Goal: Task Accomplishment & Management: Manage account settings

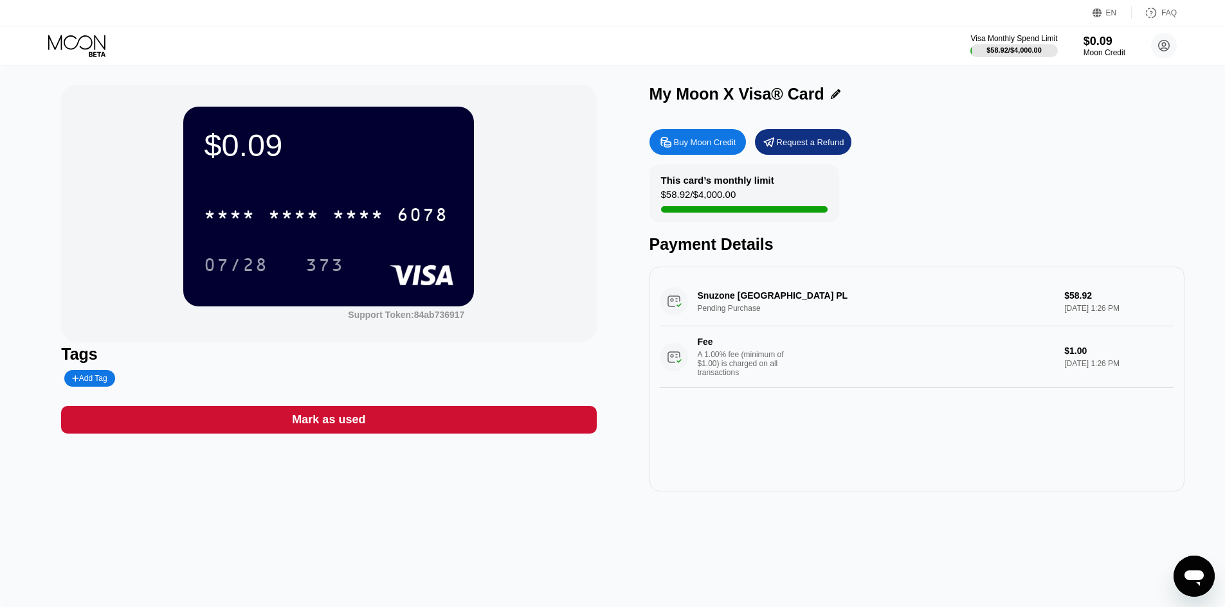
click at [85, 41] on icon at bounding box center [78, 46] width 60 height 22
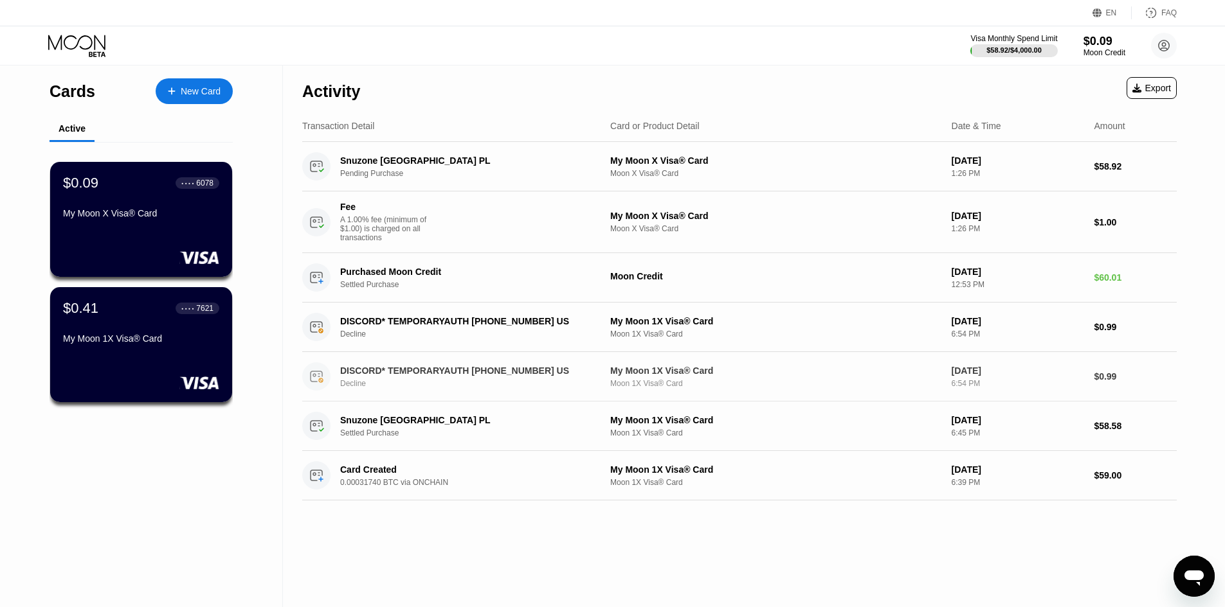
click at [436, 376] on div "DISCORD* TEMPORARYAUTH [PHONE_NUMBER] US" at bounding box center [464, 371] width 249 height 10
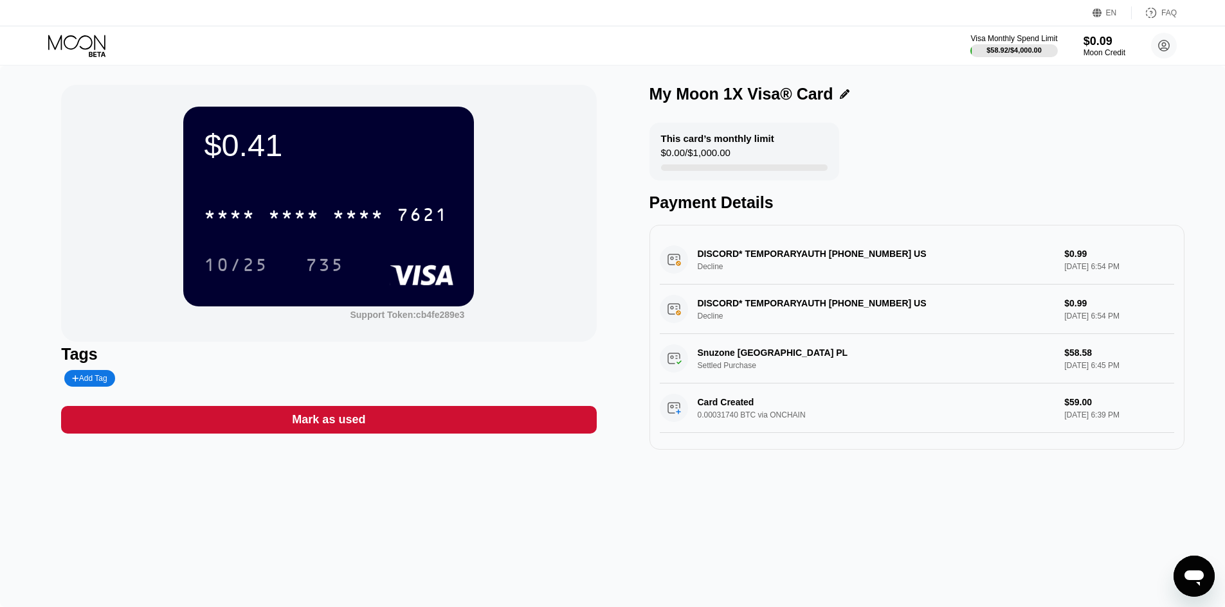
drag, startPoint x: 743, startPoint y: 307, endPoint x: 711, endPoint y: 415, distance: 112.1
click at [711, 415] on div "Card Created 0.00031740 BTC via ONCHAIN $59.00 [DATE] 6:39 PM" at bounding box center [917, 408] width 514 height 49
click at [92, 44] on icon at bounding box center [76, 42] width 57 height 15
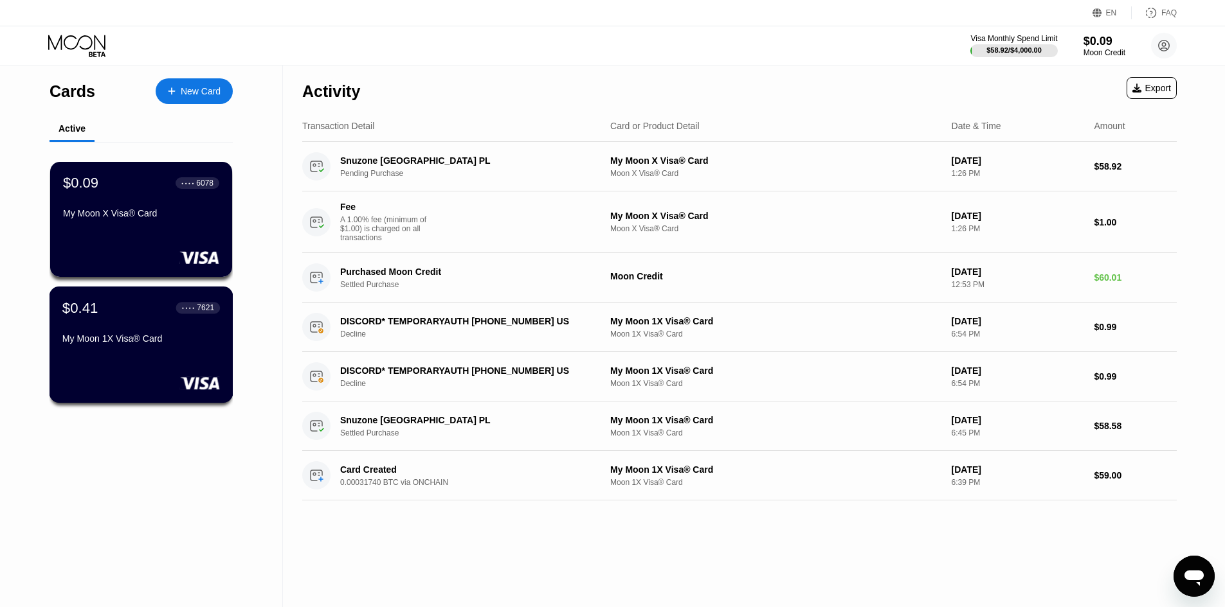
click at [190, 312] on div "● ● ● ● 7621" at bounding box center [198, 307] width 32 height 9
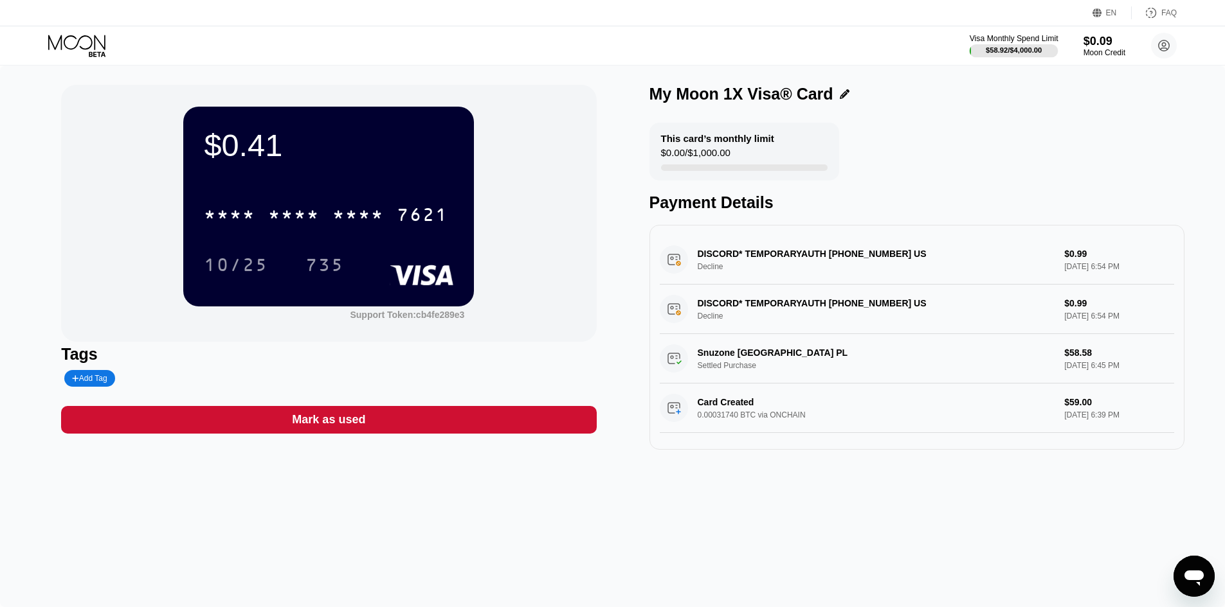
click at [999, 36] on div "Visa Monthly Spend Limit" at bounding box center [1013, 38] width 89 height 9
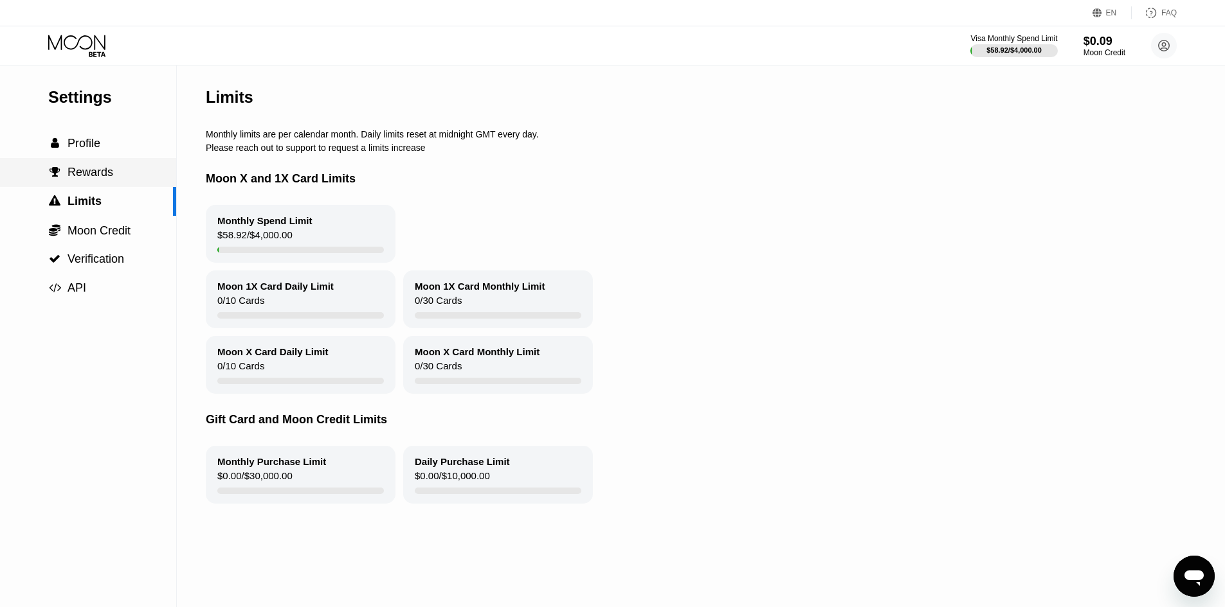
click at [103, 179] on span "Rewards" at bounding box center [90, 172] width 46 height 13
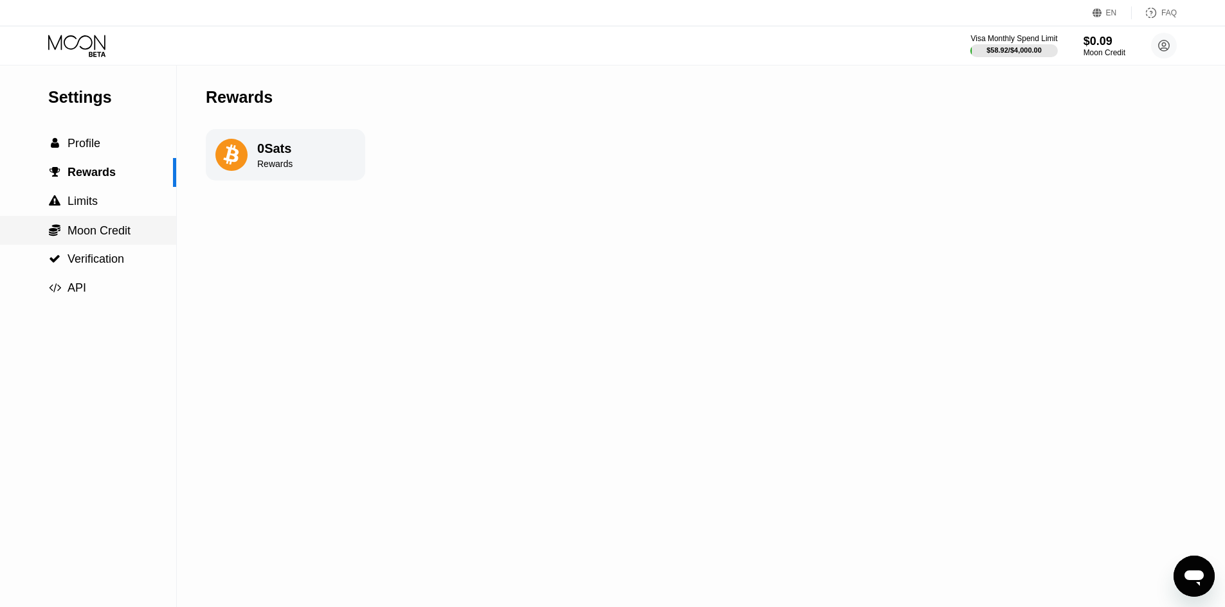
click at [102, 232] on span "Moon Credit" at bounding box center [98, 230] width 63 height 13
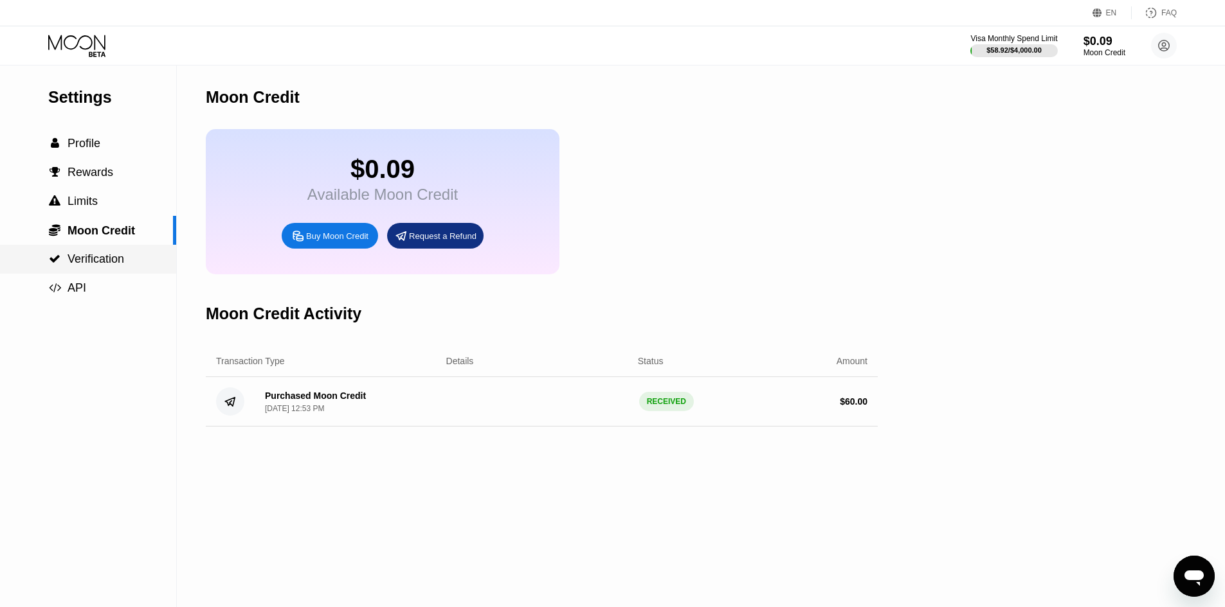
click at [89, 265] on span "Verification" at bounding box center [95, 259] width 57 height 13
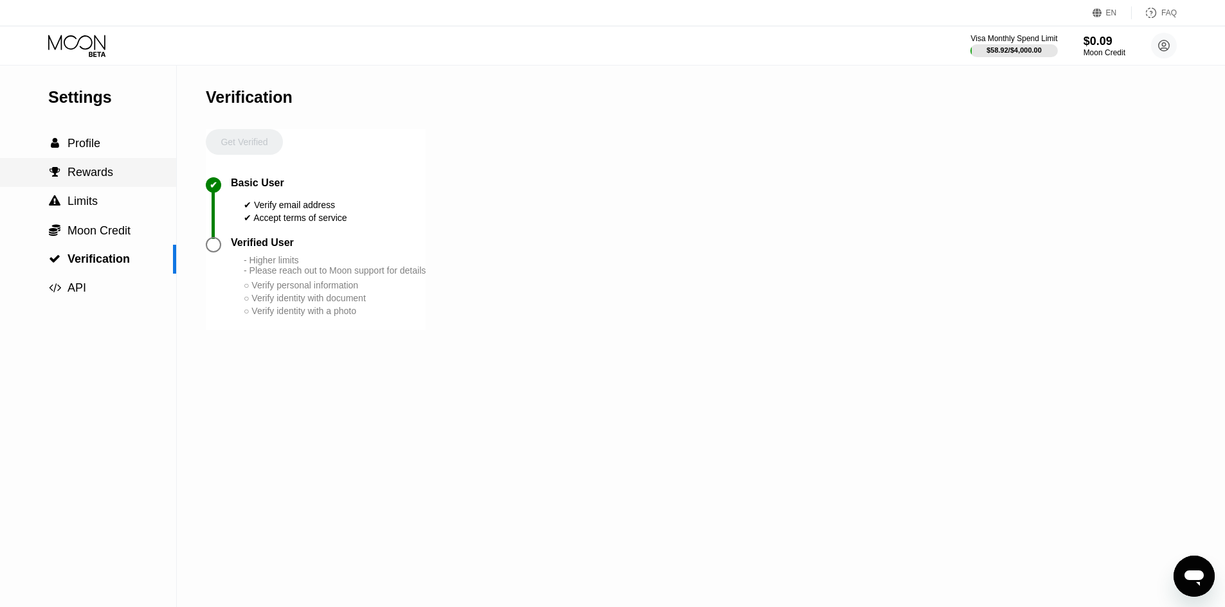
click at [77, 178] on span "Rewards" at bounding box center [90, 172] width 46 height 13
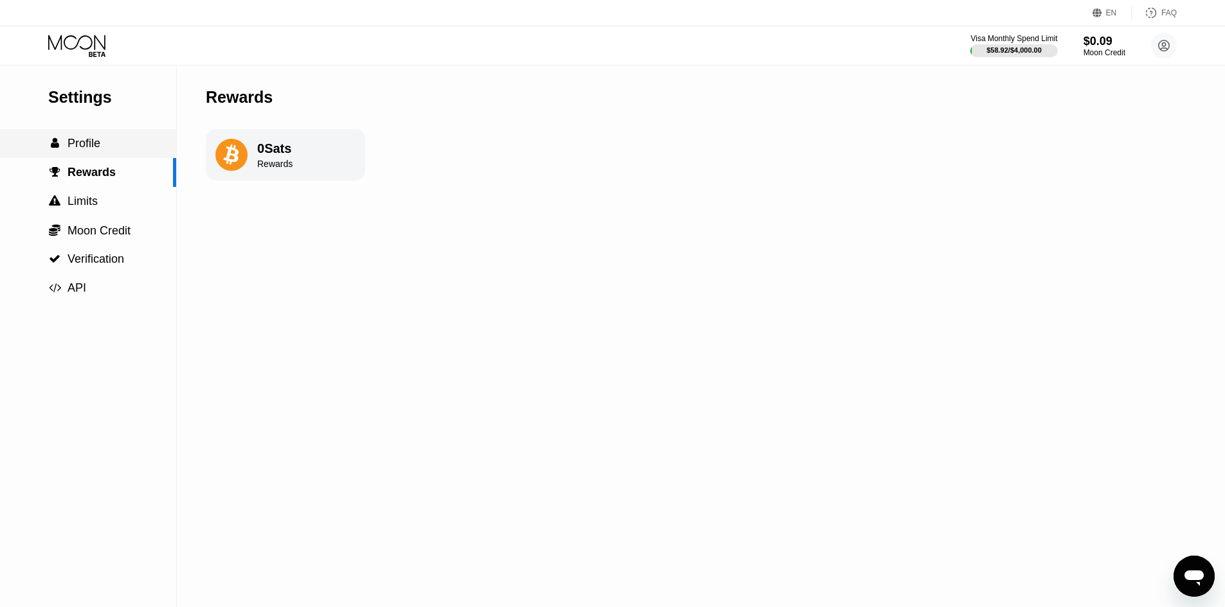
click at [82, 141] on span "Profile" at bounding box center [83, 143] width 33 height 13
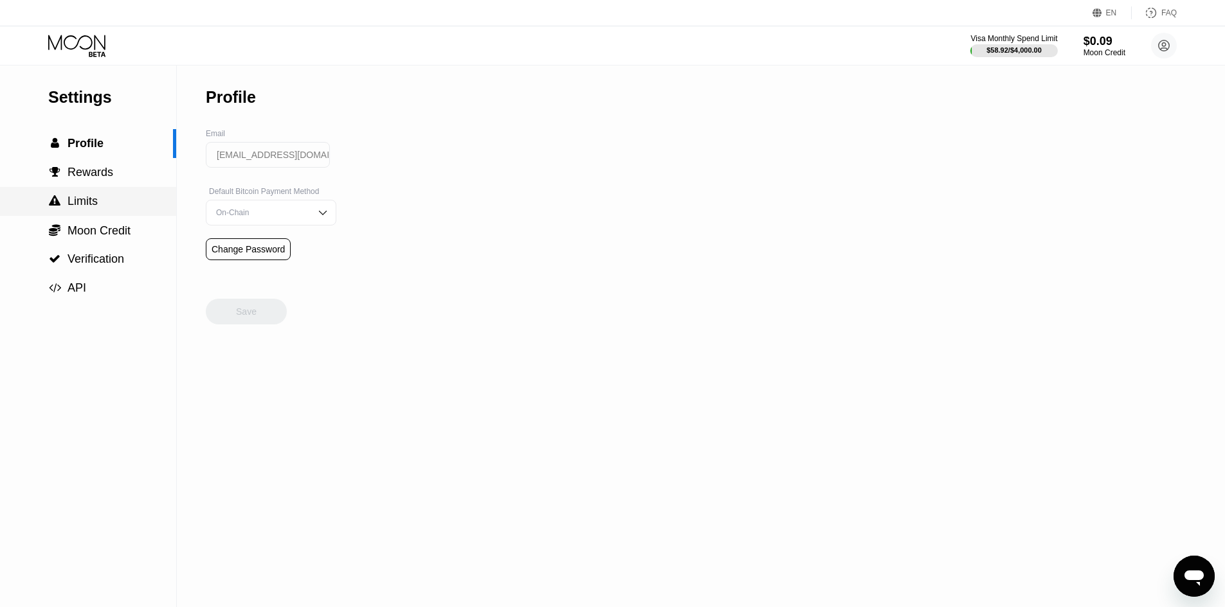
click at [95, 201] on span "Limits" at bounding box center [82, 201] width 30 height 13
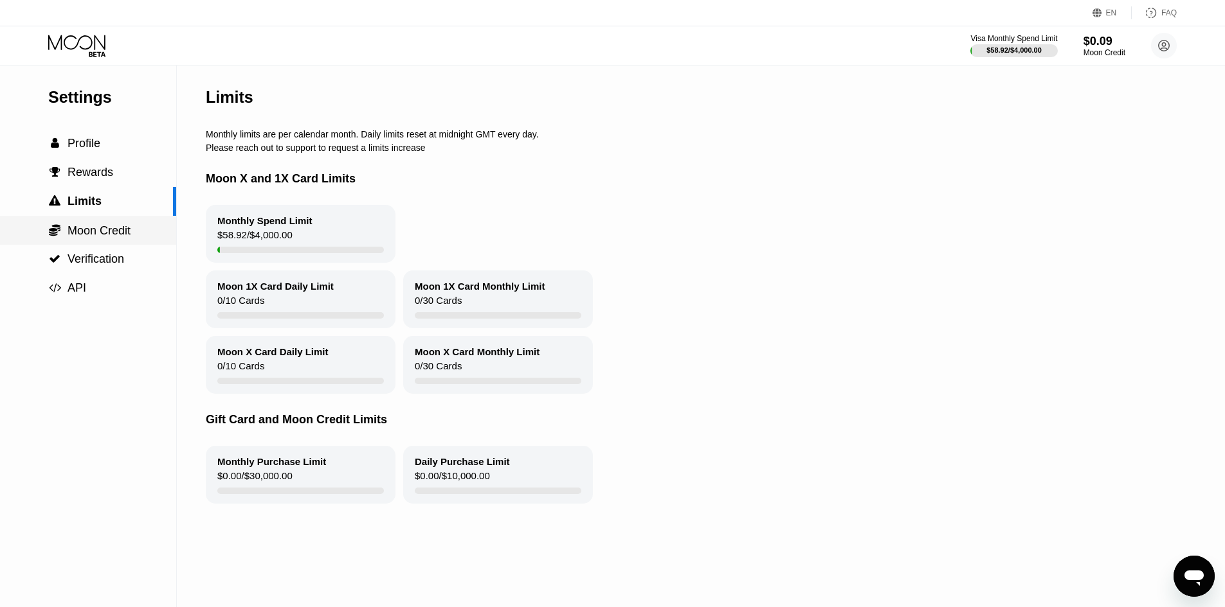
click at [109, 237] on span "Moon Credit" at bounding box center [98, 230] width 63 height 13
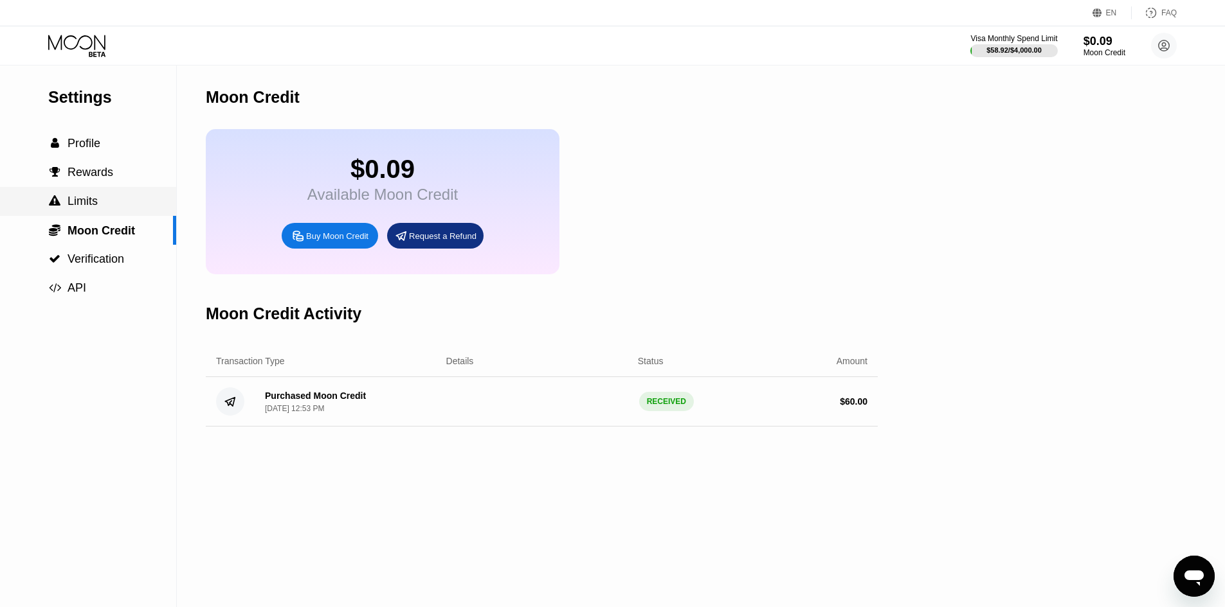
click at [96, 208] on span "Limits" at bounding box center [82, 201] width 30 height 13
